Goal: Information Seeking & Learning: Learn about a topic

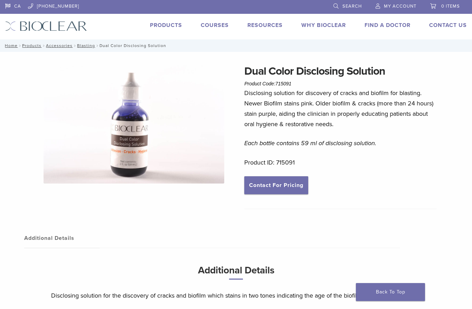
click at [225, 26] on link "Courses" at bounding box center [215, 25] width 28 height 7
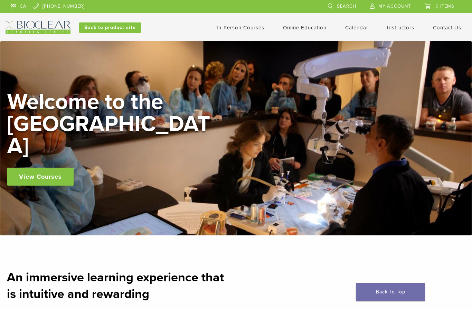
click at [0, 0] on link "Self Guided" at bounding box center [0, 0] width 0 height 0
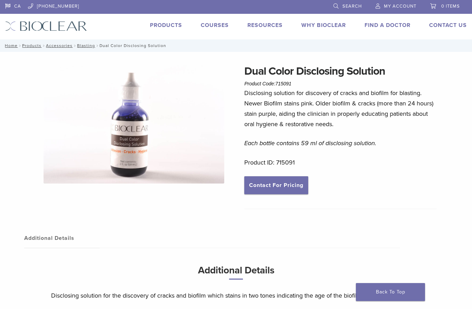
click at [89, 44] on link "Blasting" at bounding box center [86, 45] width 18 height 5
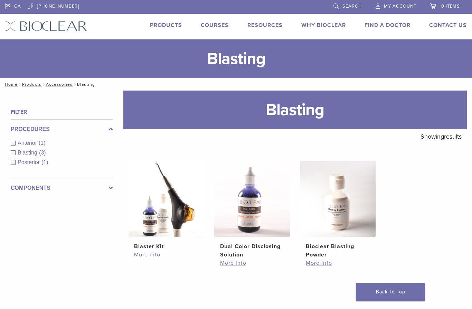
click at [190, 218] on img at bounding box center [167, 199] width 76 height 76
click at [165, 224] on img at bounding box center [167, 199] width 76 height 76
click at [334, 216] on img at bounding box center [339, 199] width 76 height 76
